Goal: Ask a question

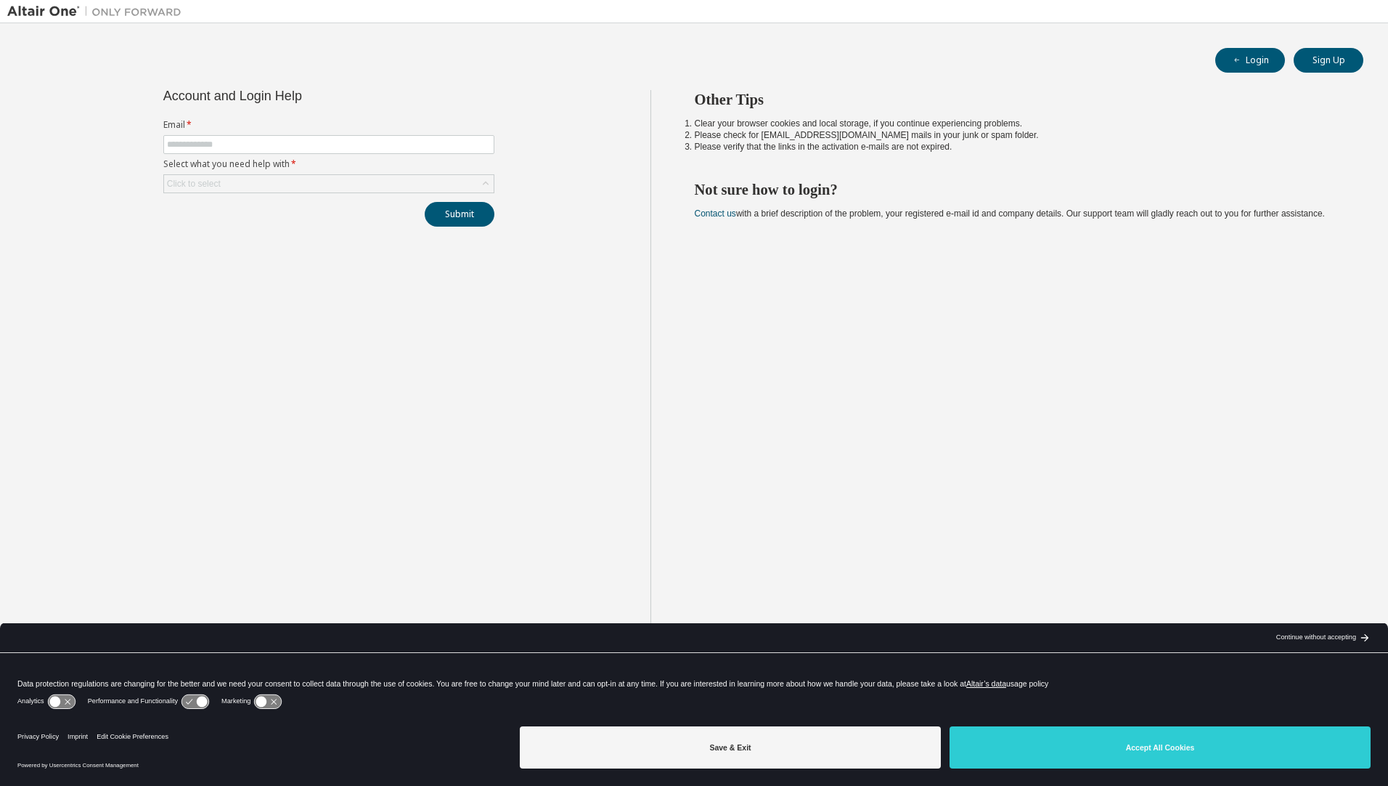
click at [438, 155] on form "Email * Select what you need help with * Click to select" at bounding box center [328, 156] width 331 height 74
click at [377, 182] on div "Click to select" at bounding box center [329, 183] width 330 height 17
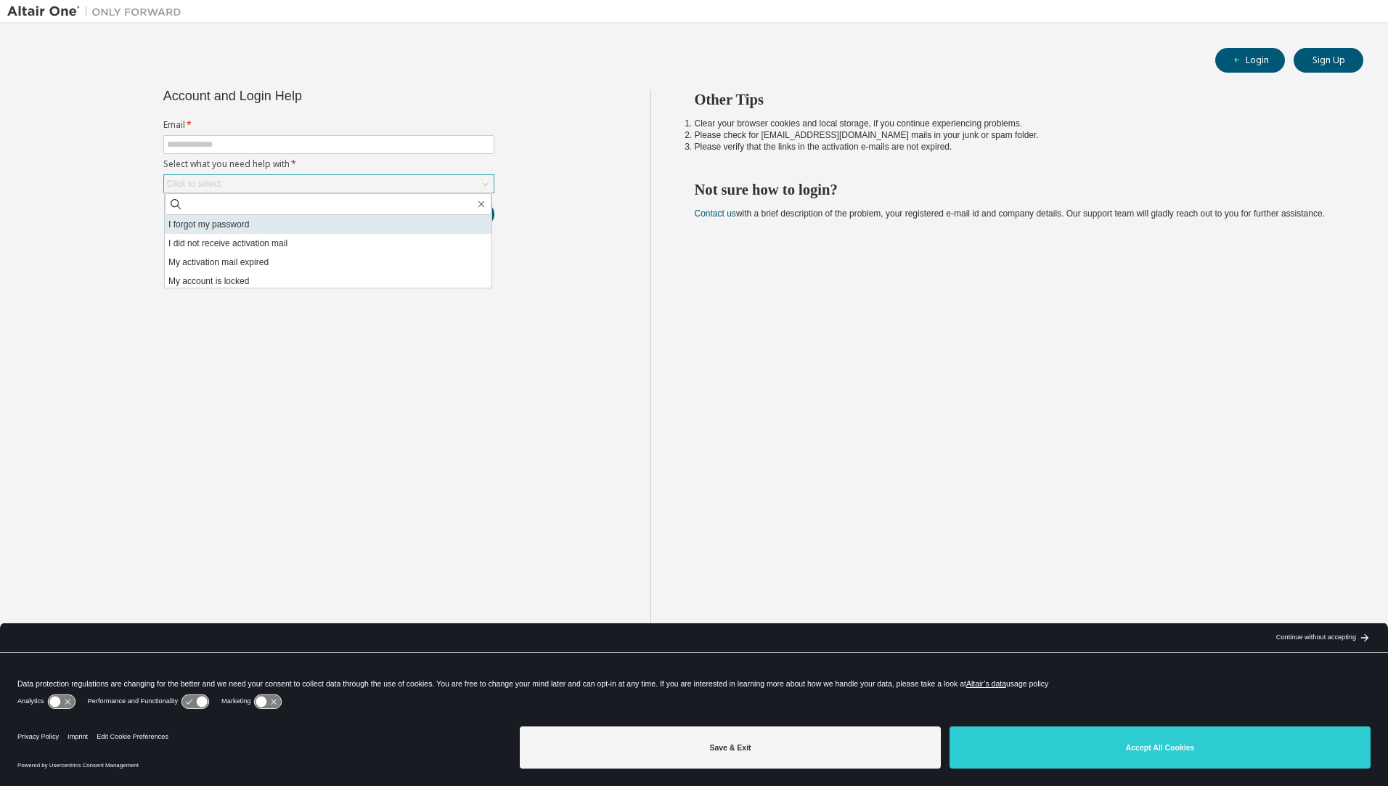
click at [349, 230] on li "I forgot my password" at bounding box center [328, 224] width 327 height 19
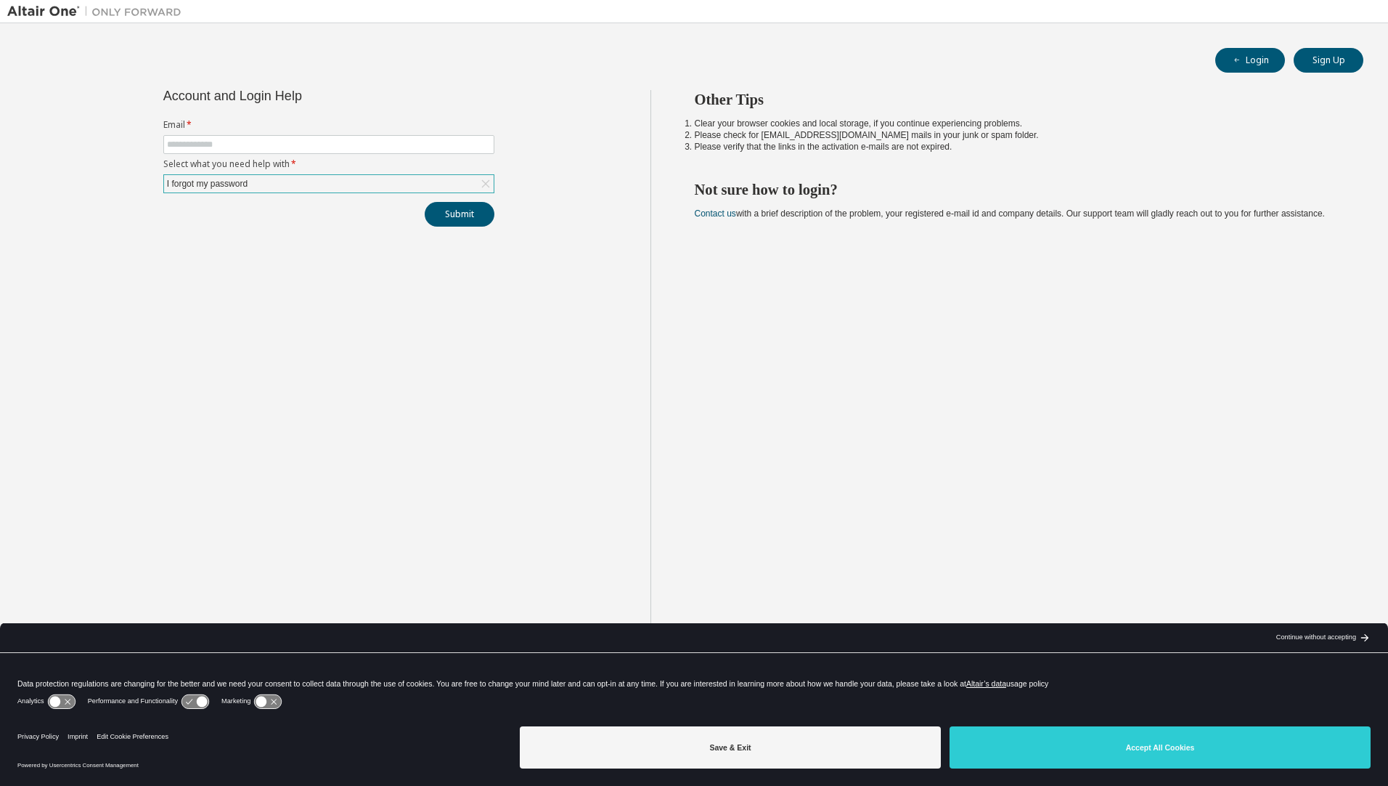
click at [332, 130] on label "Email *" at bounding box center [328, 125] width 331 height 12
click at [334, 140] on input "text" at bounding box center [329, 145] width 324 height 12
type input "**********"
click at [467, 223] on button "Submit" at bounding box center [460, 214] width 70 height 25
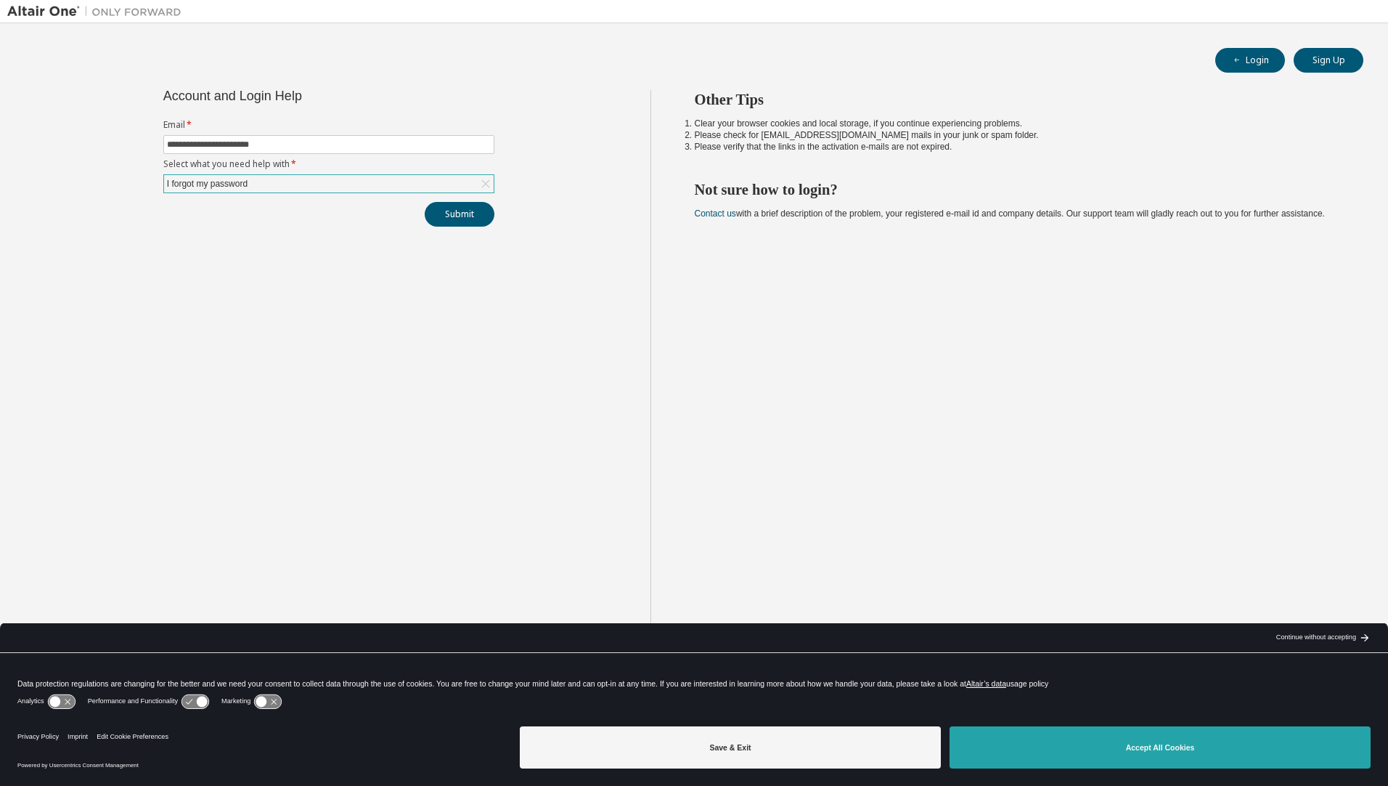
click at [1259, 752] on button "Accept All Cookies" at bounding box center [1160, 747] width 421 height 42
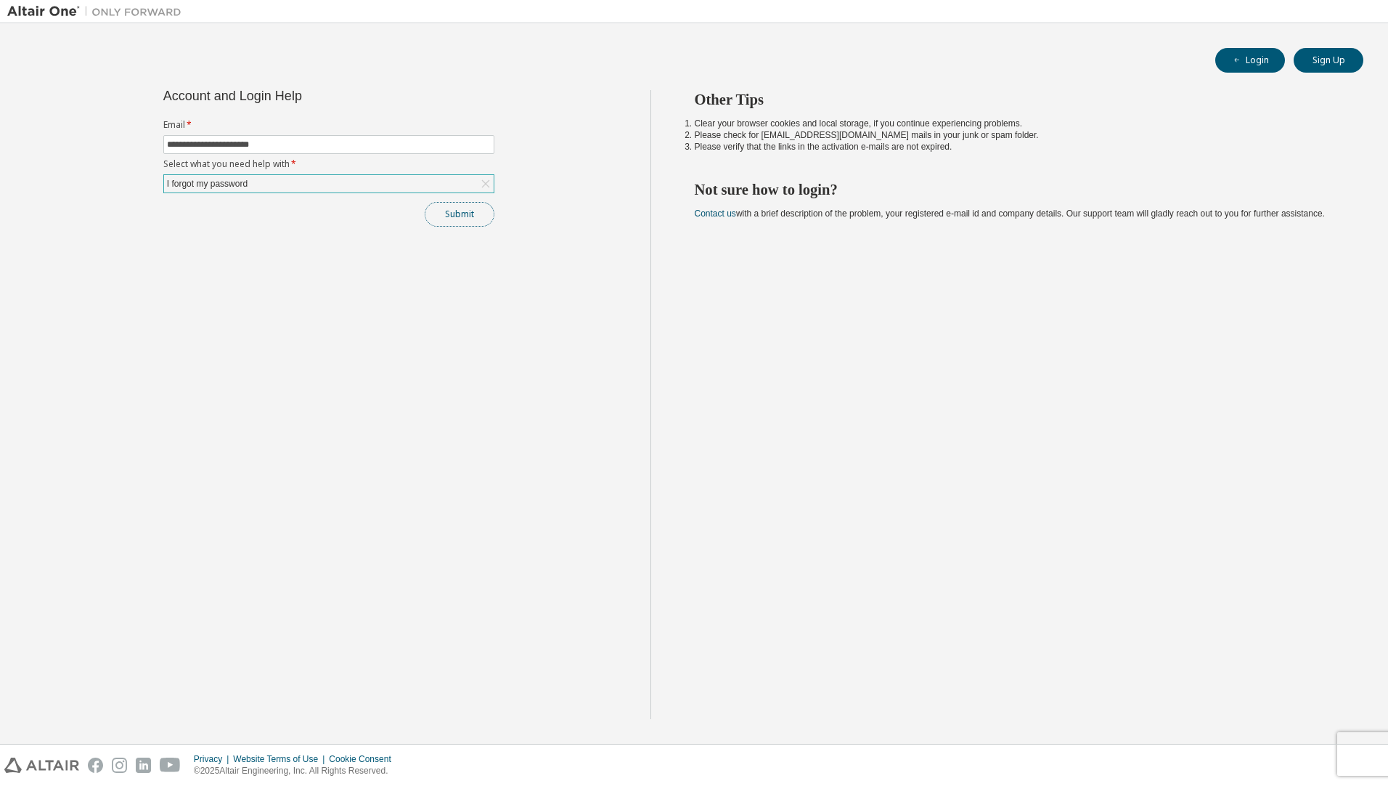
click at [450, 214] on button "Submit" at bounding box center [460, 214] width 70 height 25
